Goal: Task Accomplishment & Management: Manage account settings

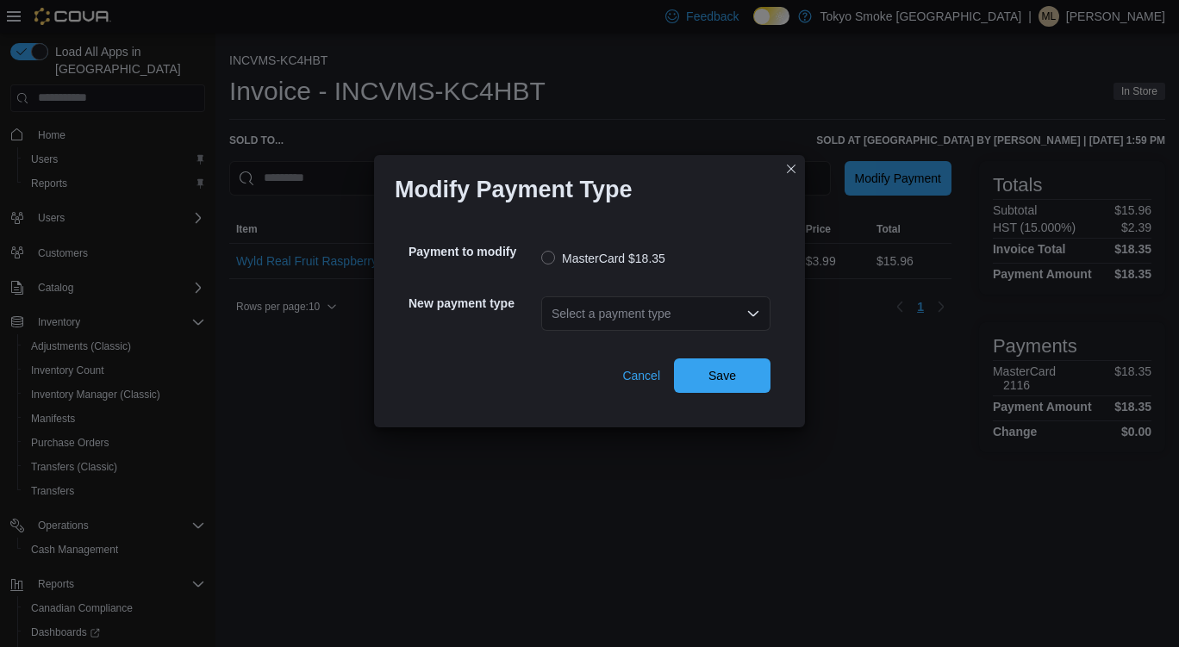
click at [660, 316] on div "Select a payment type" at bounding box center [655, 314] width 229 height 34
click at [731, 310] on div "Select a payment type" at bounding box center [655, 314] width 229 height 34
click at [705, 310] on div "Select a payment type" at bounding box center [655, 314] width 229 height 34
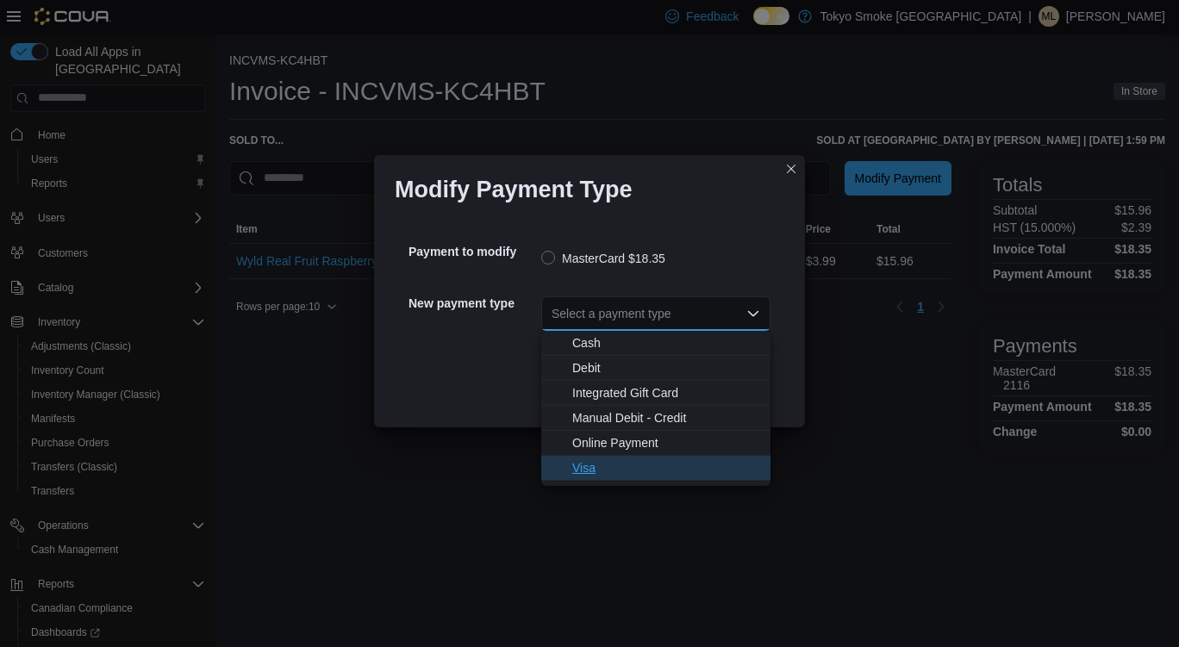
click at [597, 470] on span "Visa" at bounding box center [666, 468] width 188 height 17
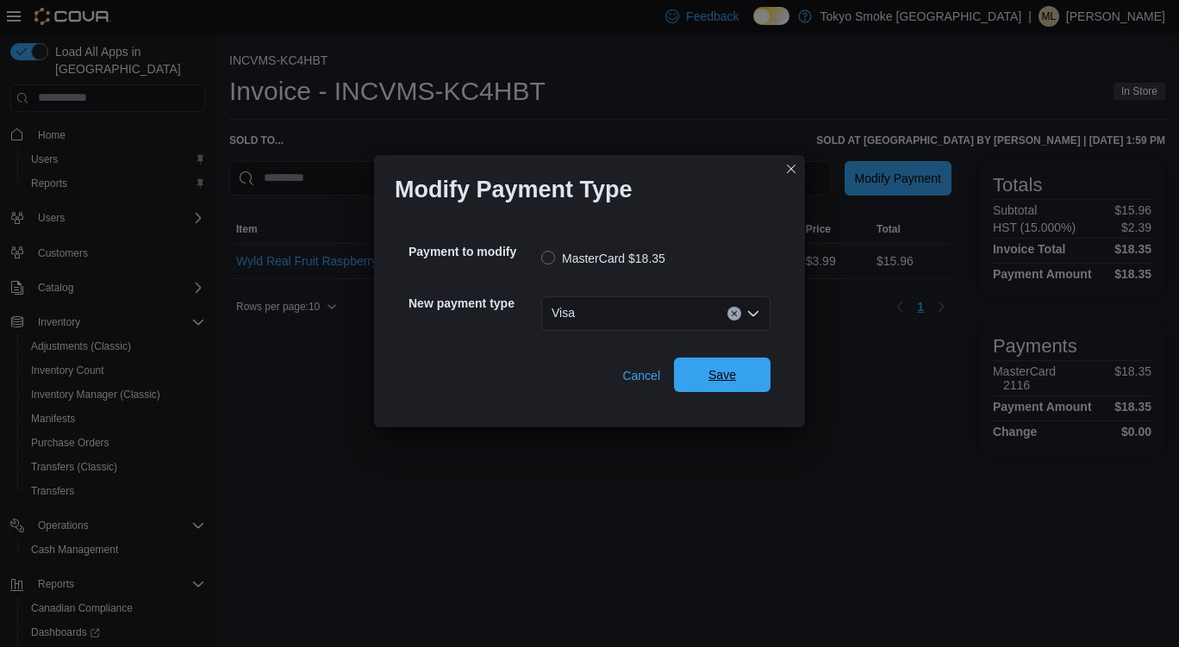
click at [743, 378] on span "Save" at bounding box center [723, 375] width 76 height 34
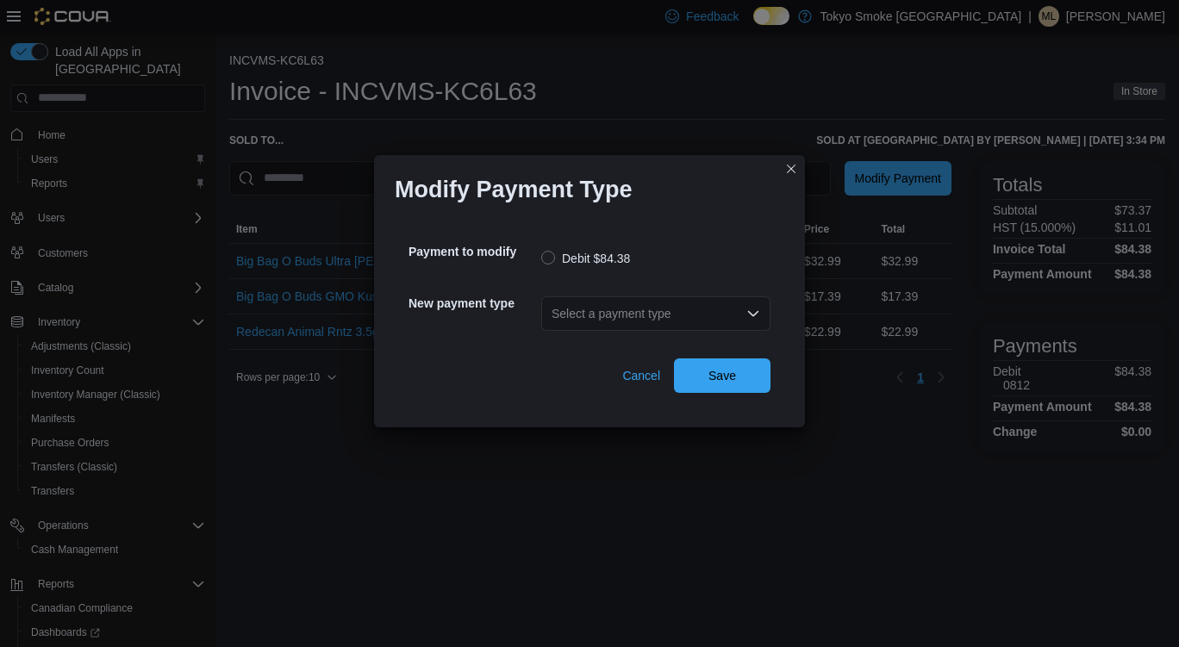
click at [610, 316] on div "Select a payment type" at bounding box center [655, 314] width 229 height 34
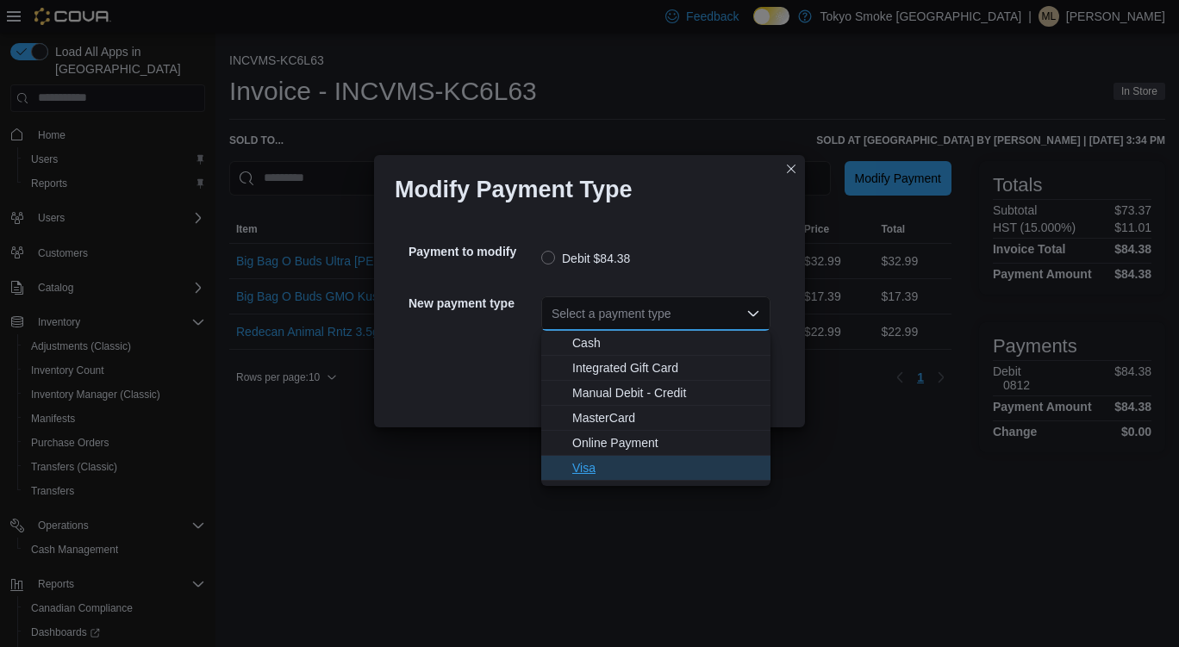
click at [613, 479] on button "Visa" at bounding box center [655, 468] width 229 height 25
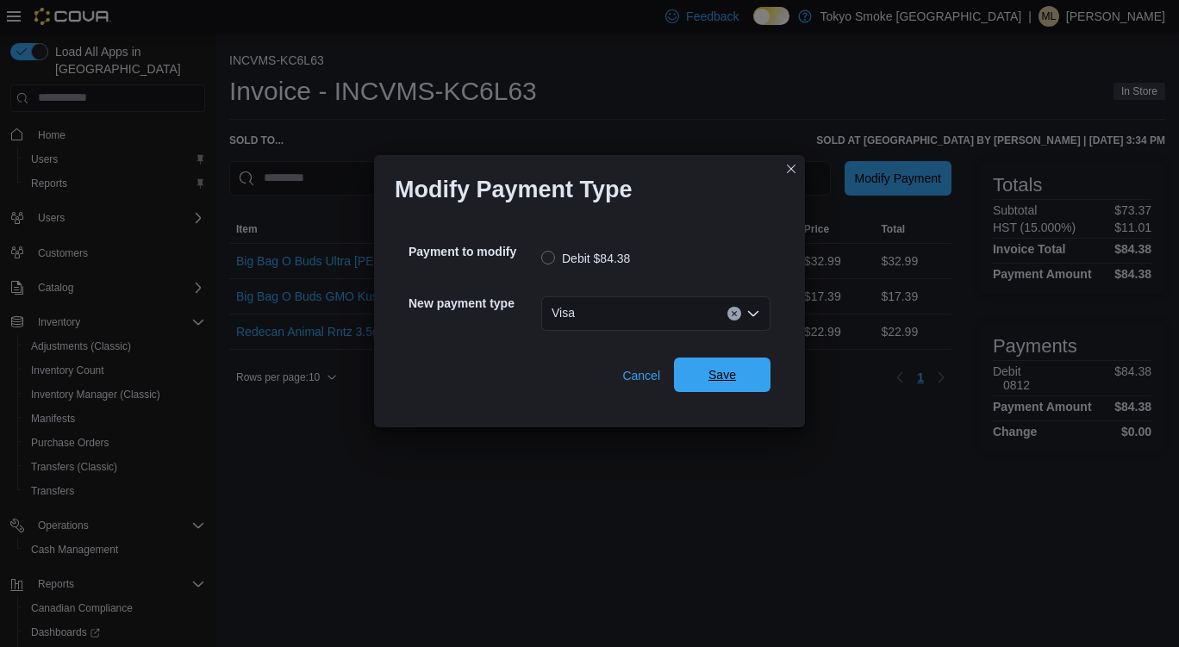
click at [747, 366] on span "Save" at bounding box center [723, 375] width 76 height 34
click at [654, 316] on div "Select a payment type" at bounding box center [655, 314] width 229 height 34
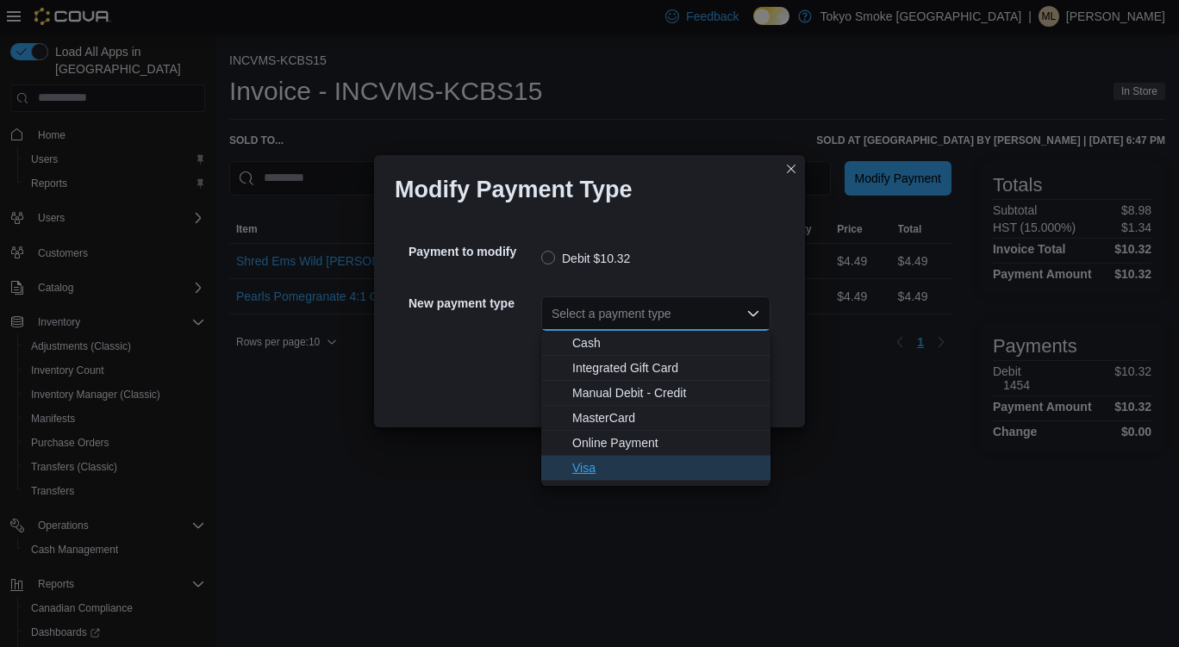
click at [614, 472] on span "Visa" at bounding box center [666, 468] width 188 height 17
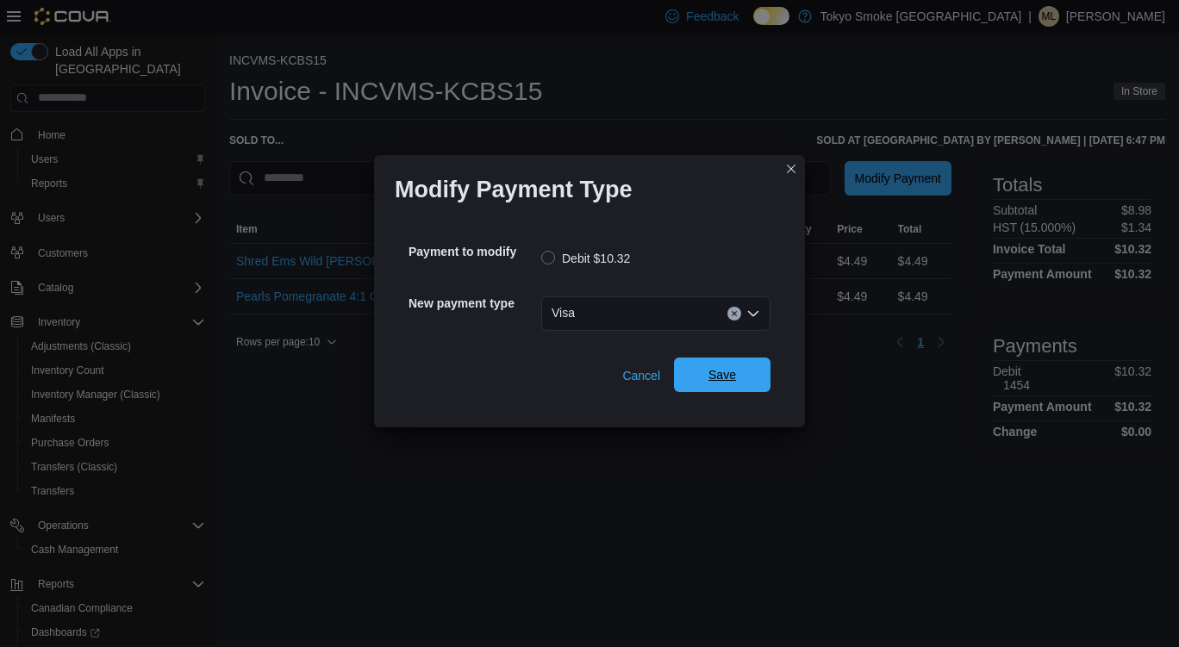
click at [723, 379] on span "Save" at bounding box center [723, 374] width 28 height 17
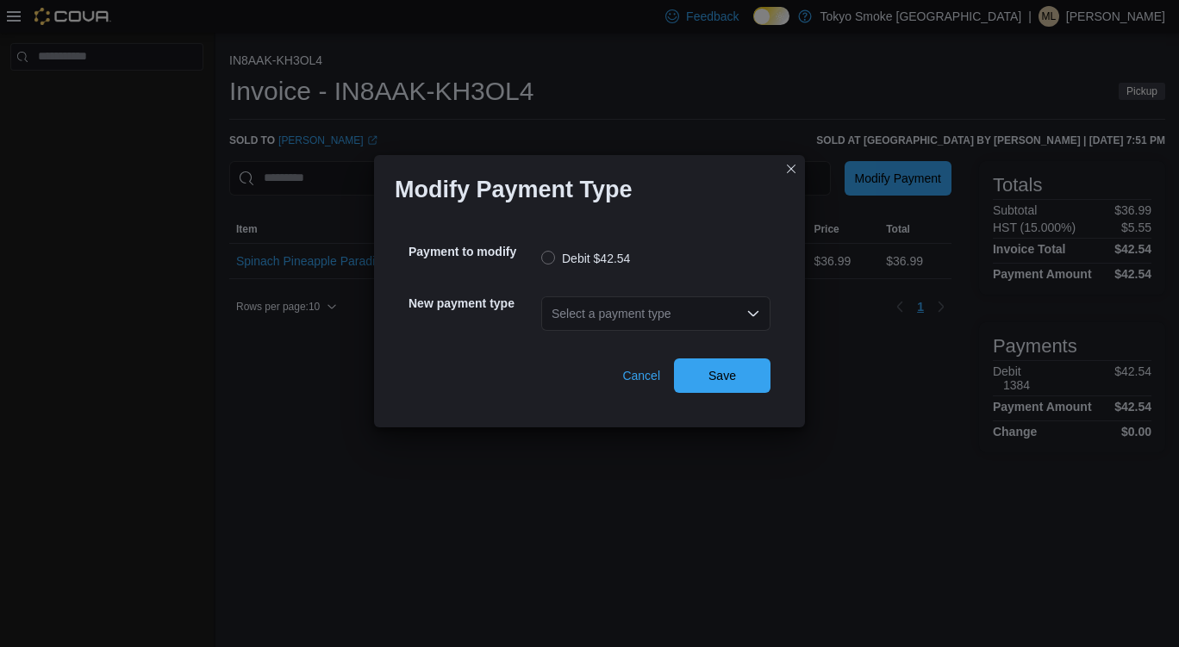
click at [652, 297] on div "Select a payment type" at bounding box center [655, 314] width 229 height 34
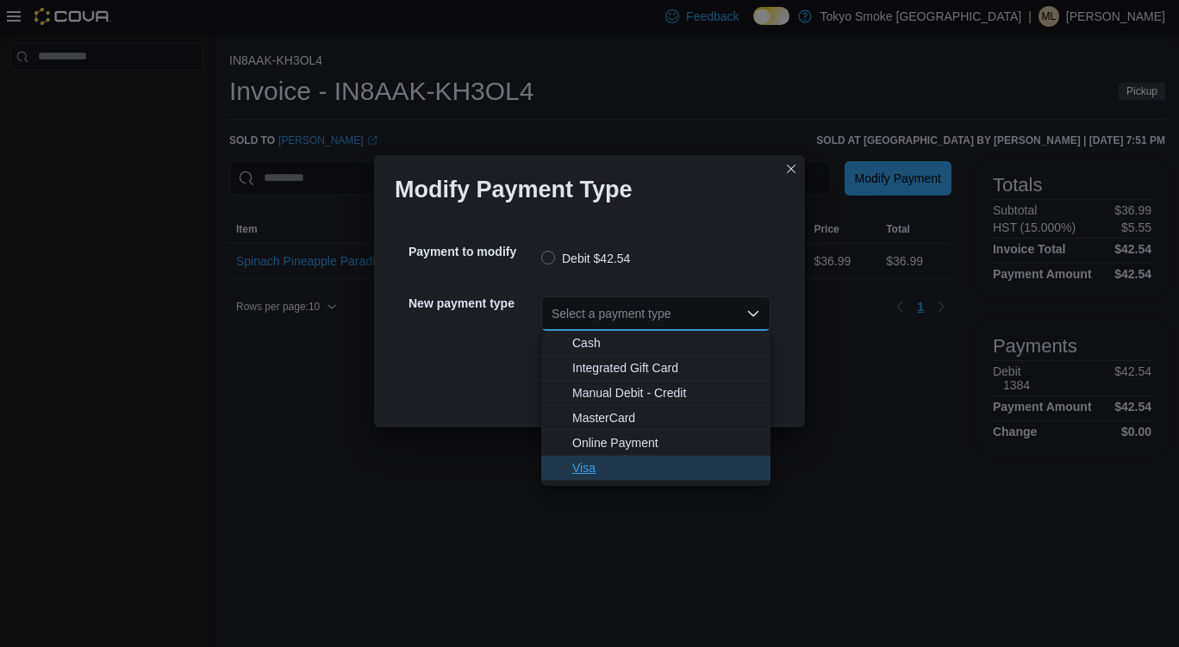
click at [604, 480] on button "Visa" at bounding box center [655, 468] width 229 height 25
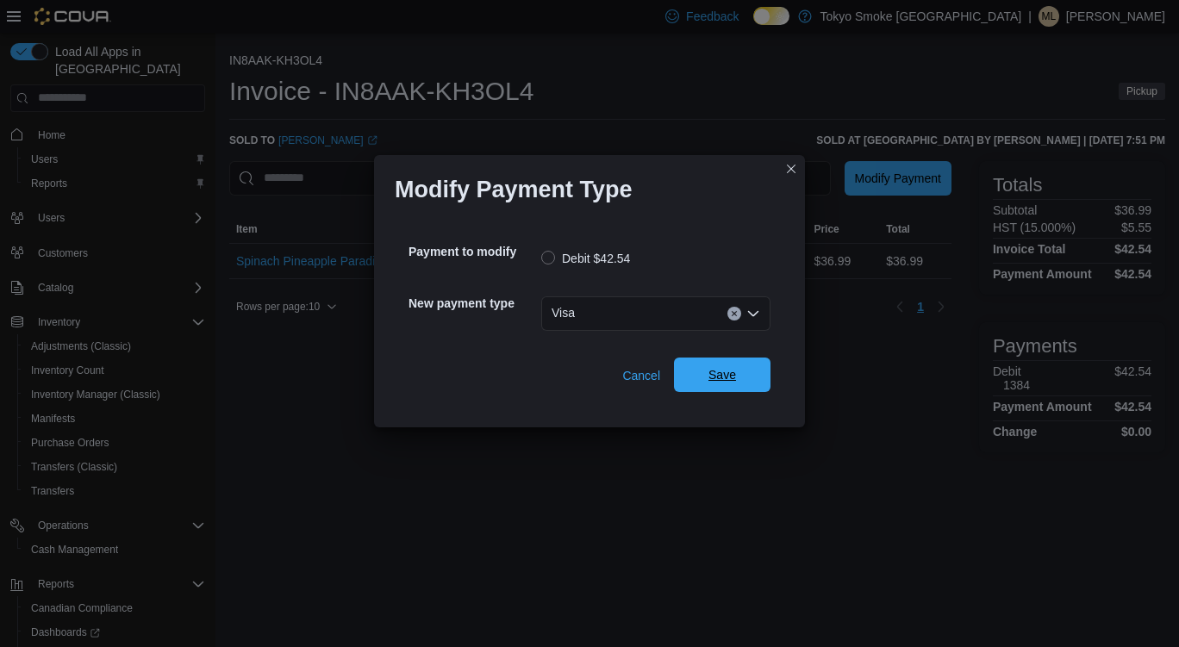
click at [755, 359] on div "Cancel Save" at bounding box center [590, 369] width 362 height 48
click at [733, 378] on span "Save" at bounding box center [723, 374] width 28 height 17
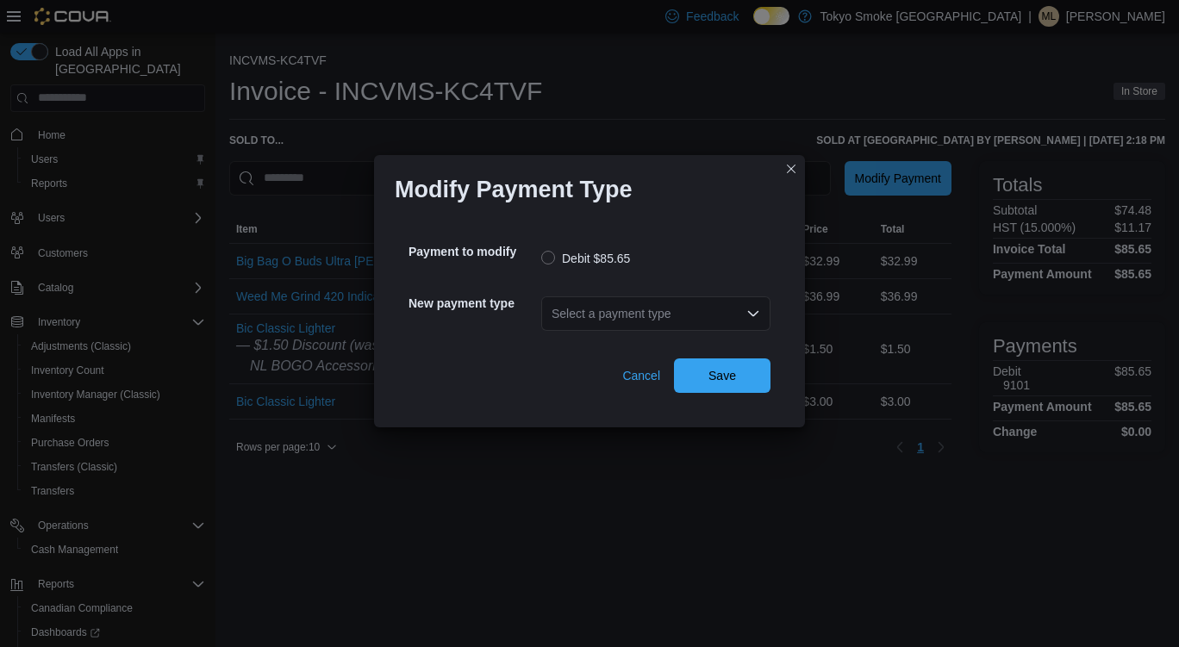
click at [619, 319] on div "Select a payment type" at bounding box center [655, 314] width 229 height 34
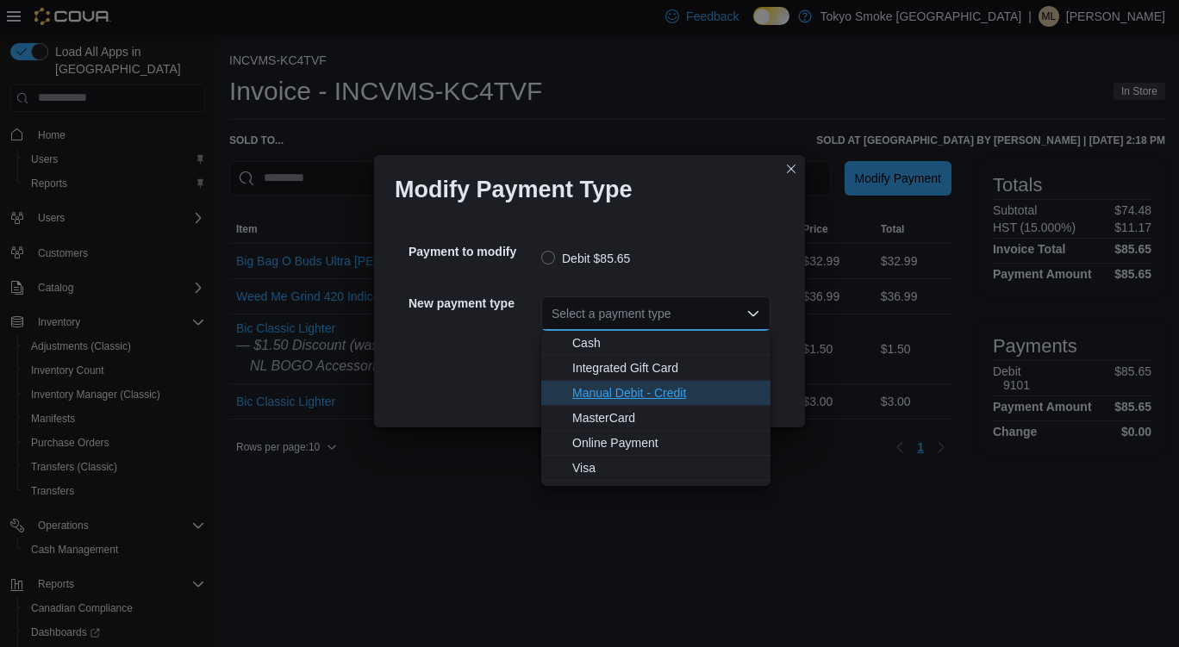
click at [629, 401] on span "Manual Debit - Credit" at bounding box center [666, 393] width 188 height 17
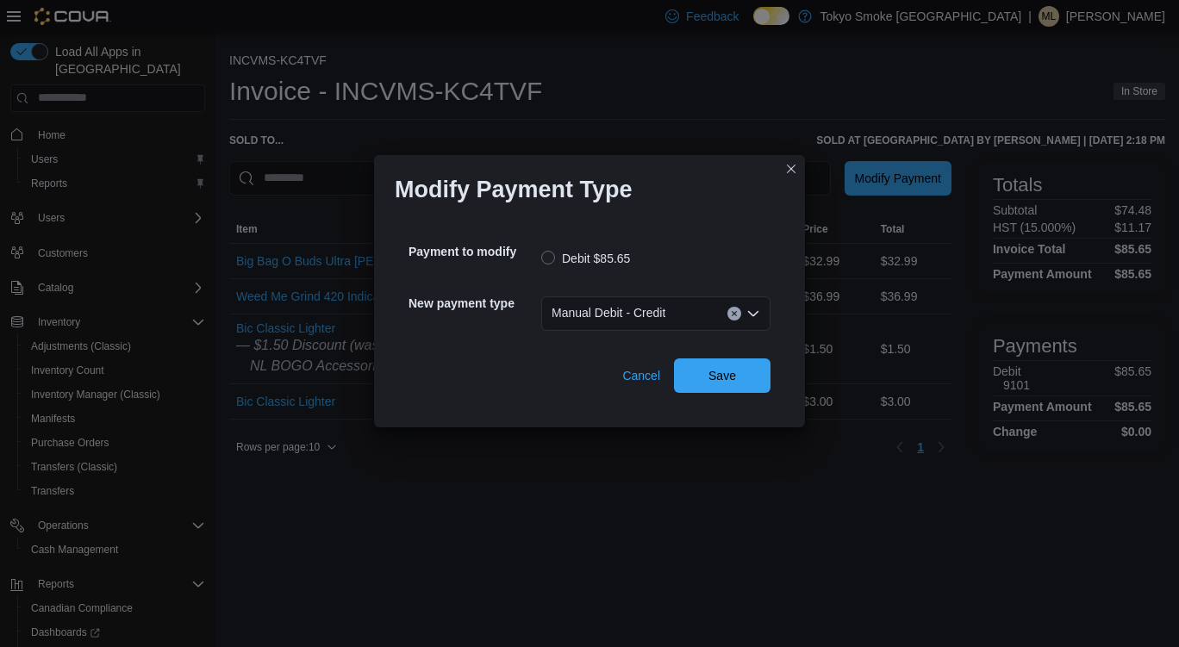
click at [720, 317] on div "Manual Debit - Credit Combo box. Selected. Manual Debit - Credit. Press Backspa…" at bounding box center [655, 314] width 229 height 34
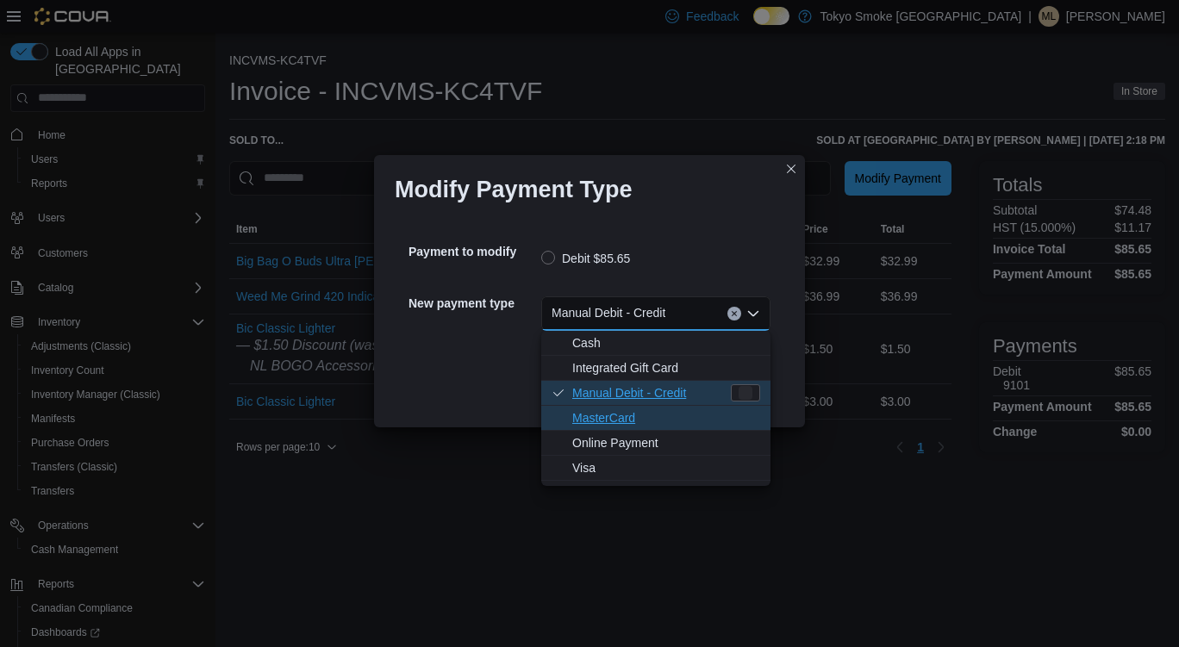
click at [630, 415] on span "MasterCard" at bounding box center [666, 418] width 188 height 17
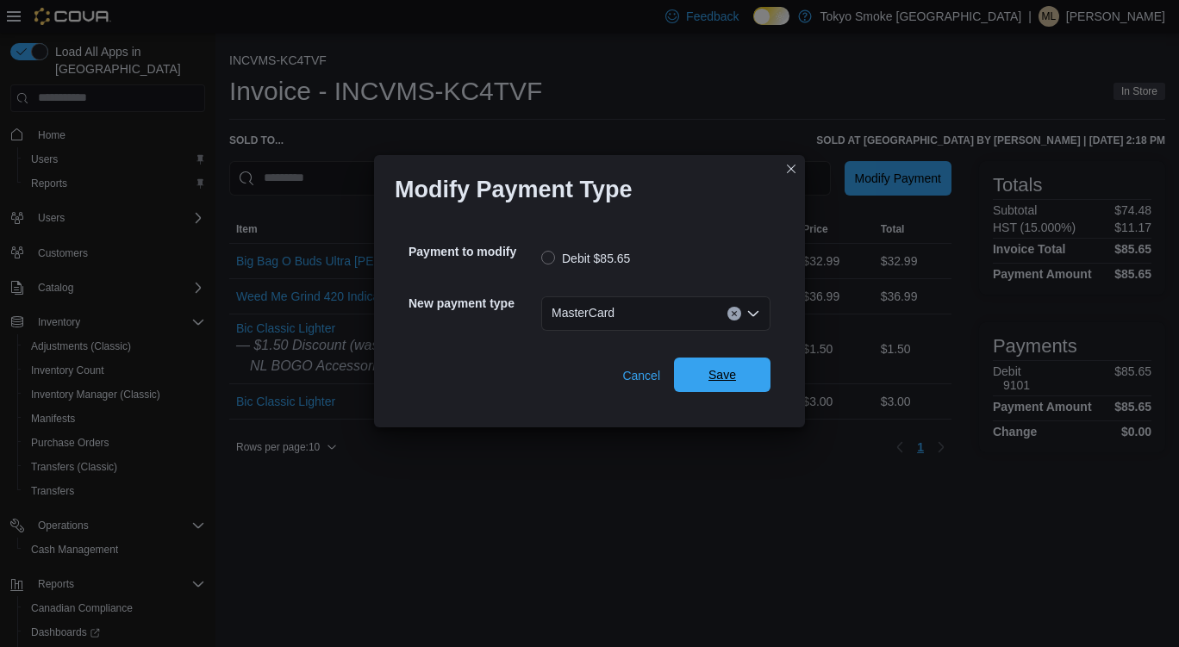
click at [714, 369] on span "Save" at bounding box center [723, 374] width 28 height 17
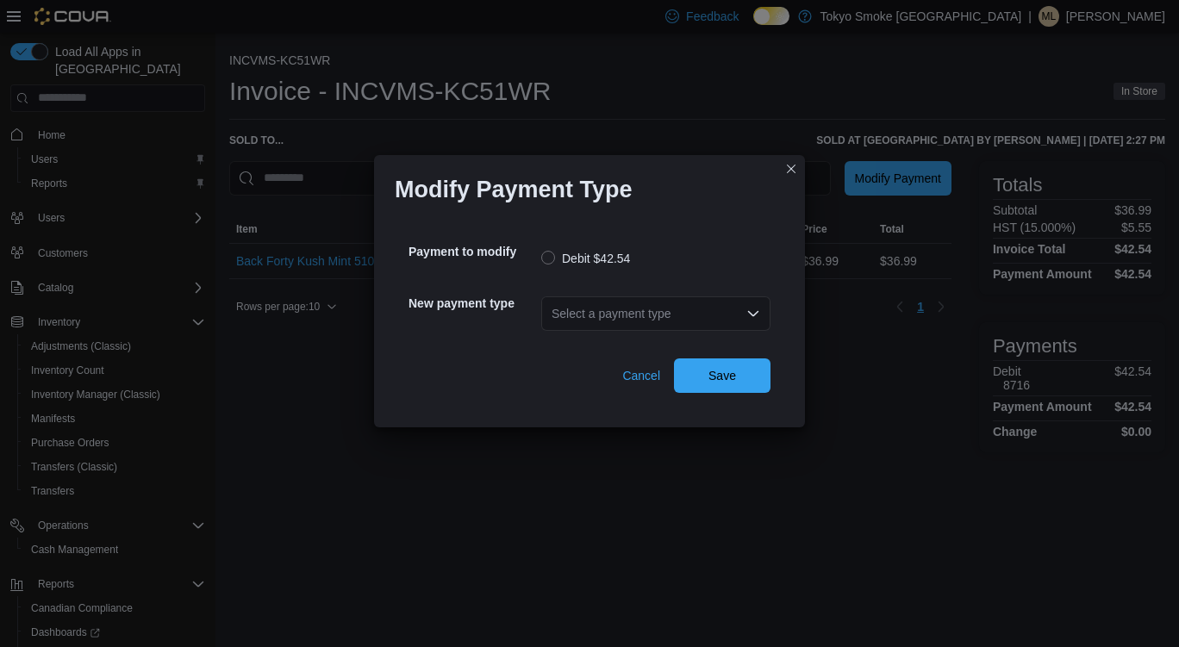
click at [640, 310] on div "Select a payment type" at bounding box center [655, 314] width 229 height 34
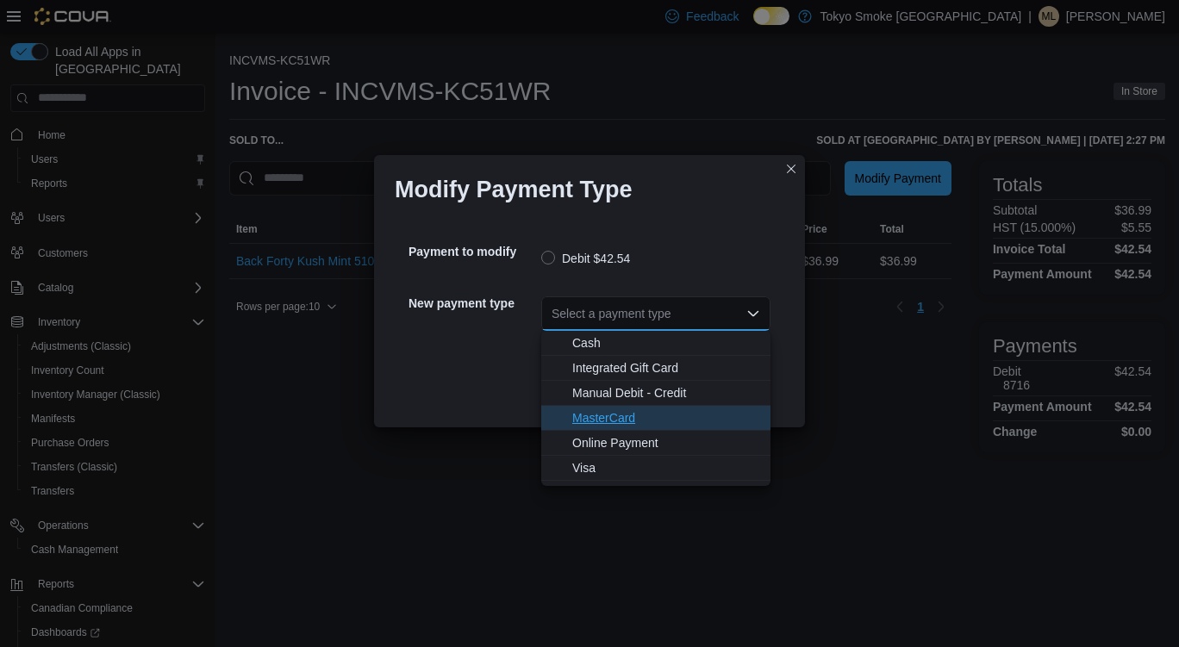
click at [646, 418] on span "MasterCard" at bounding box center [666, 418] width 188 height 17
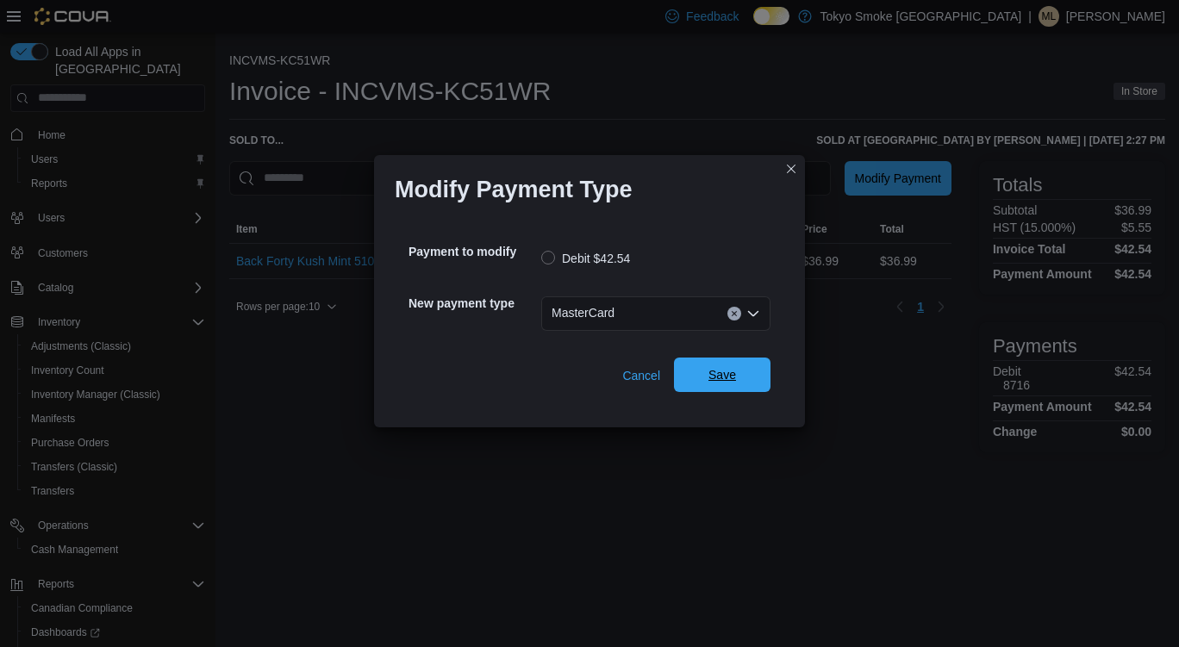
click at [719, 381] on span "Save" at bounding box center [723, 374] width 28 height 17
click at [604, 329] on div "Select a payment type" at bounding box center [655, 314] width 229 height 34
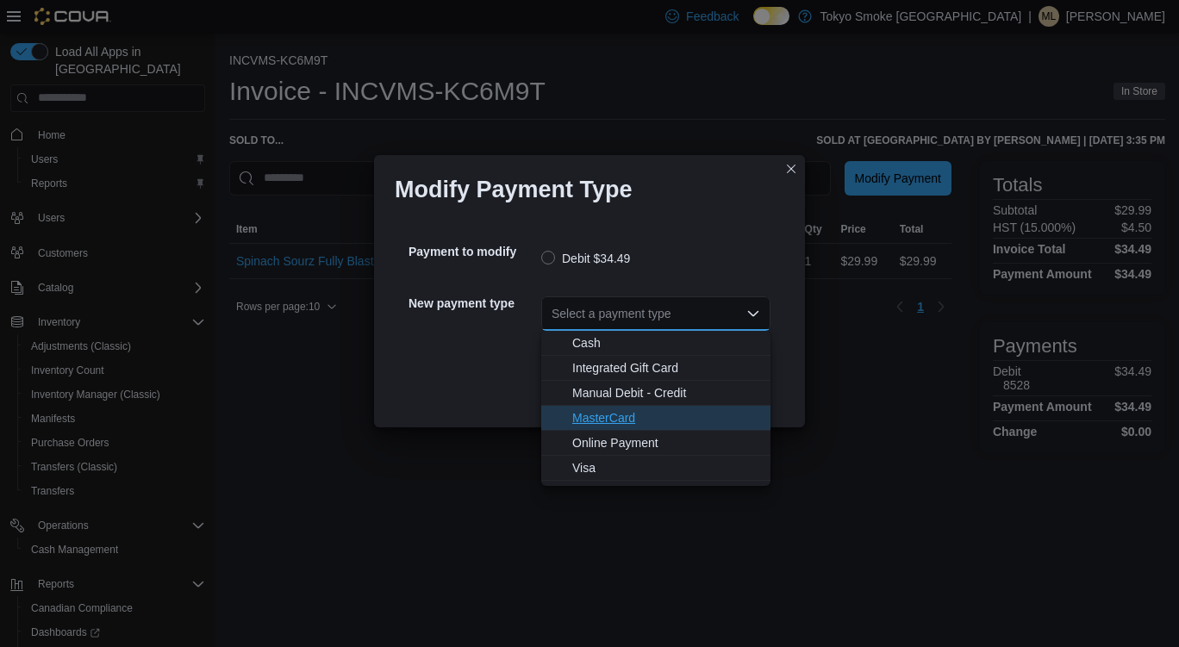
click at [612, 416] on span "MasterCard" at bounding box center [666, 418] width 188 height 17
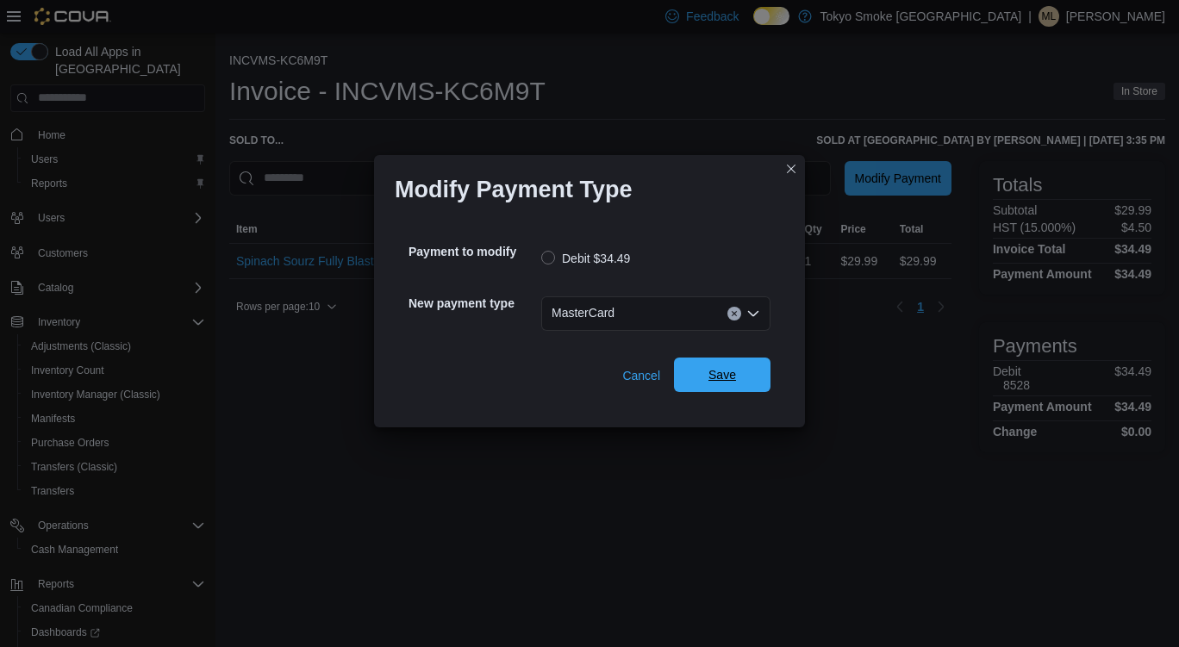
click at [723, 362] on span "Save" at bounding box center [723, 375] width 76 height 34
click at [695, 308] on div "Select a payment type" at bounding box center [655, 314] width 229 height 34
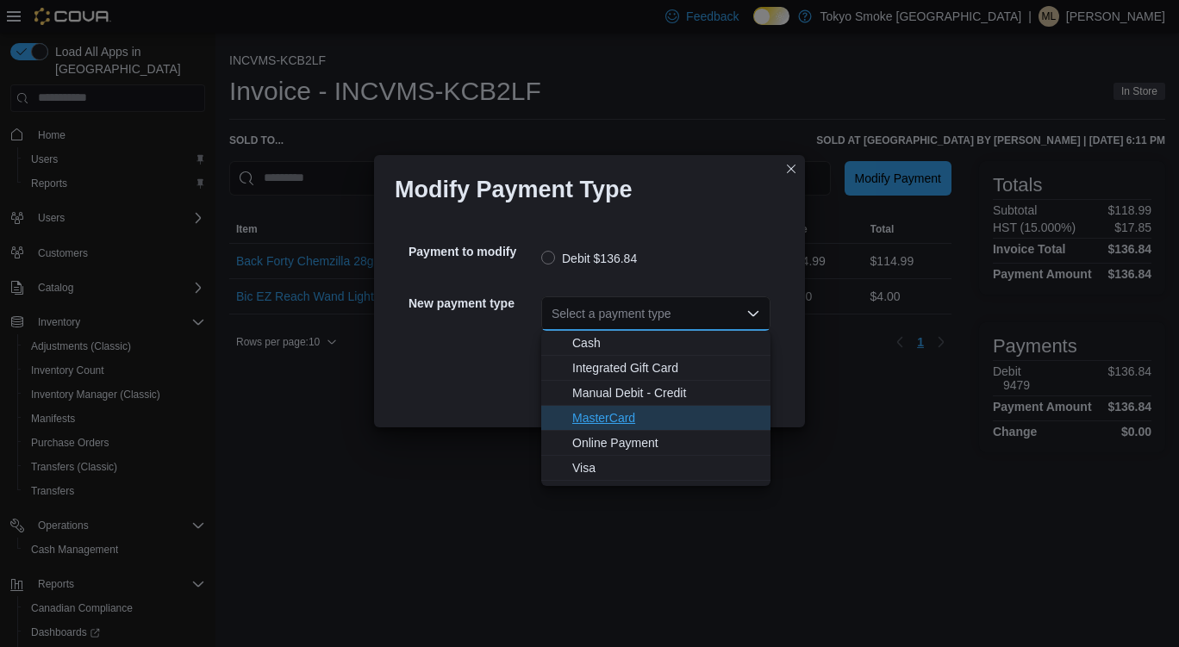
click at [629, 420] on span "MasterCard" at bounding box center [666, 418] width 188 height 17
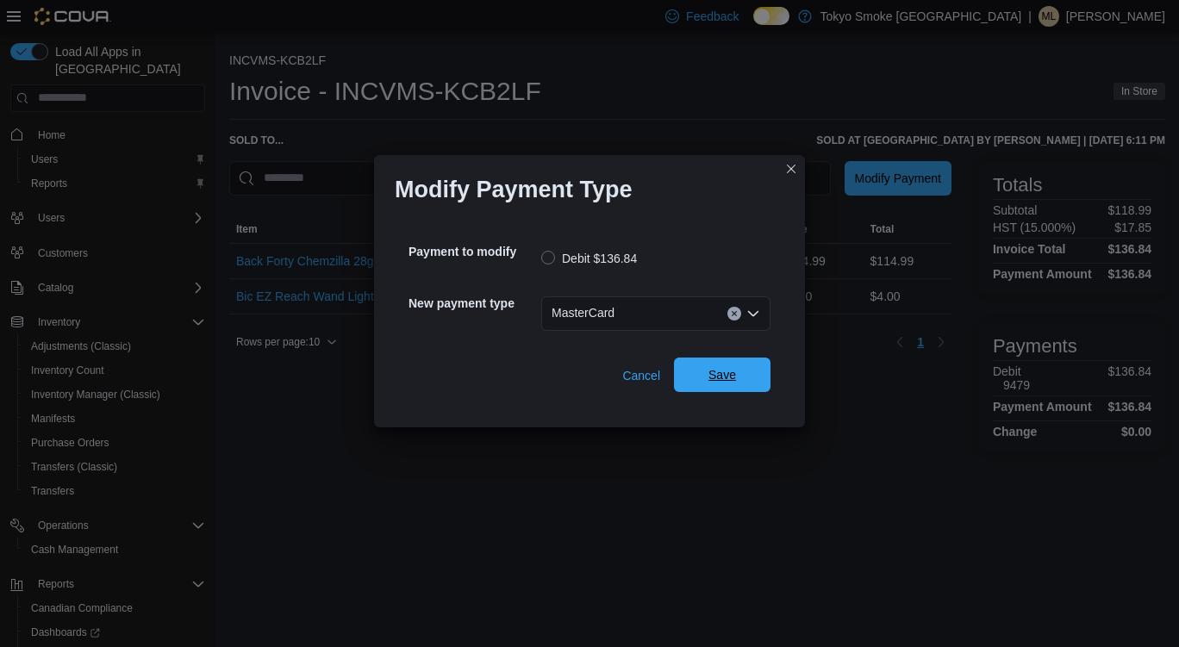
click at [716, 391] on span "Save" at bounding box center [723, 375] width 76 height 34
click at [610, 341] on div "New payment type Select a payment type" at bounding box center [590, 314] width 362 height 62
click at [621, 317] on div "Select a payment type" at bounding box center [655, 314] width 229 height 34
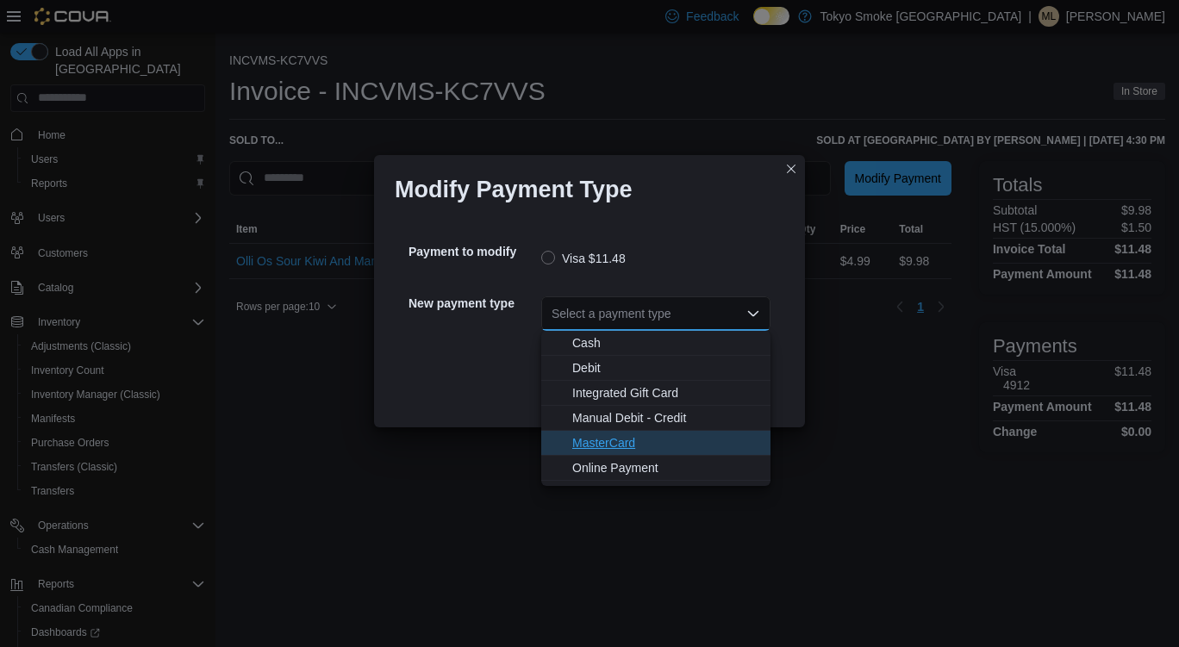
click at [620, 445] on span "MasterCard" at bounding box center [666, 443] width 188 height 17
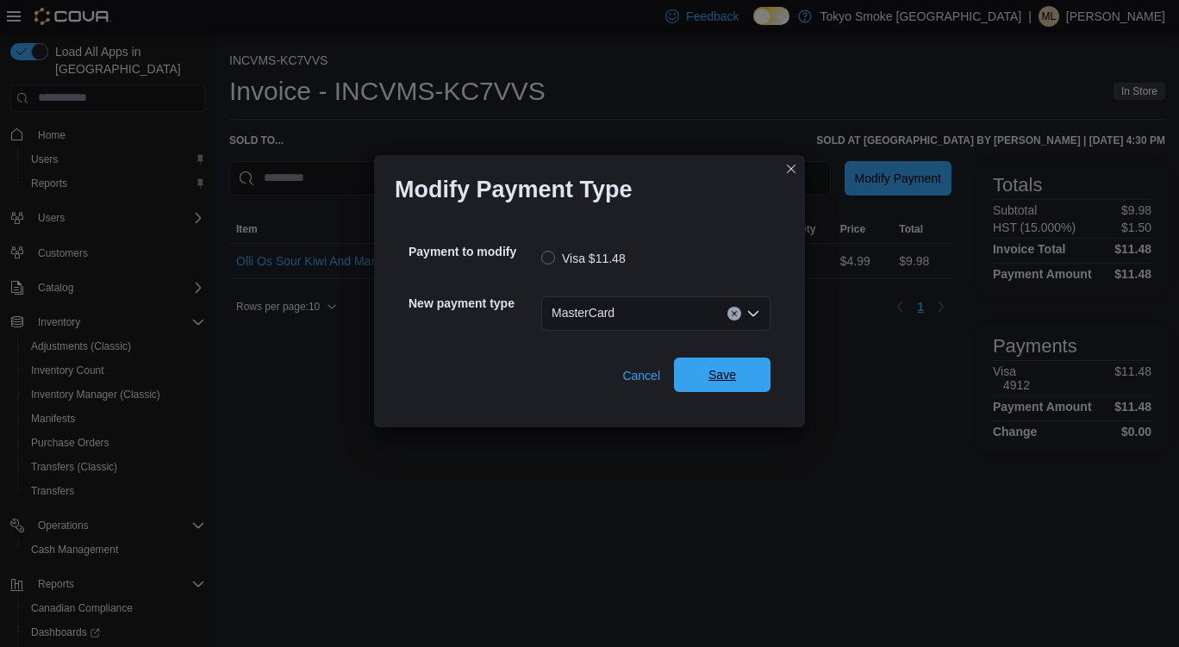
click at [745, 380] on span "Save" at bounding box center [723, 375] width 76 height 34
